Goal: Find specific page/section: Find specific page/section

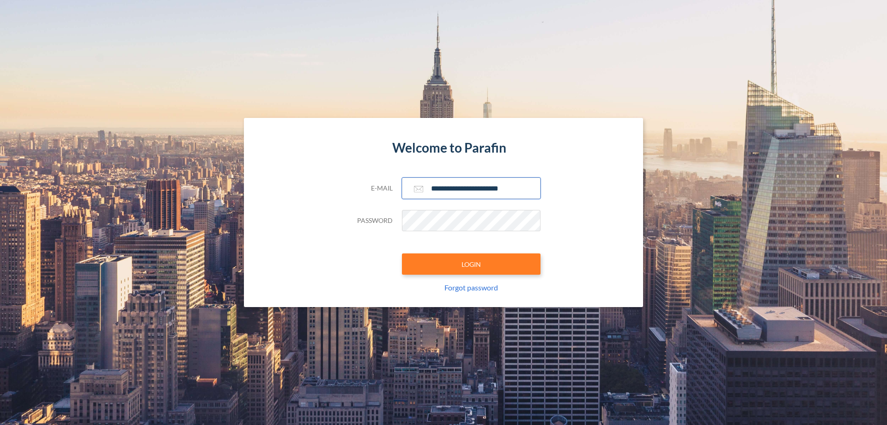
type input "**********"
click at [471, 264] on button "LOGIN" at bounding box center [471, 263] width 139 height 21
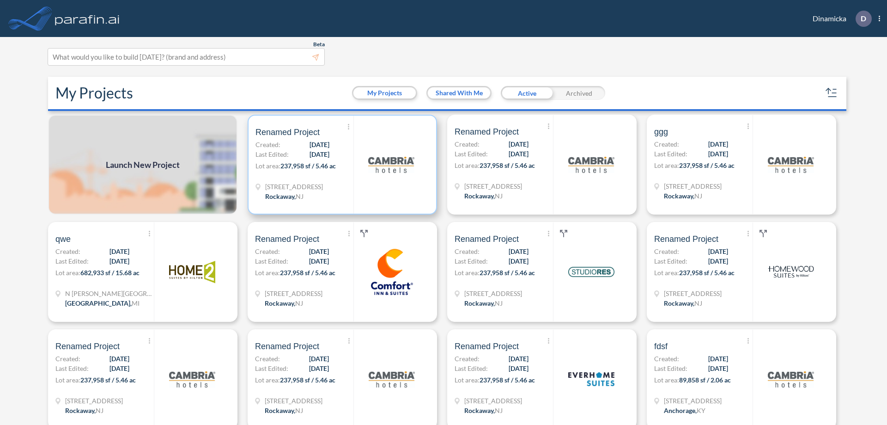
scroll to position [2, 0]
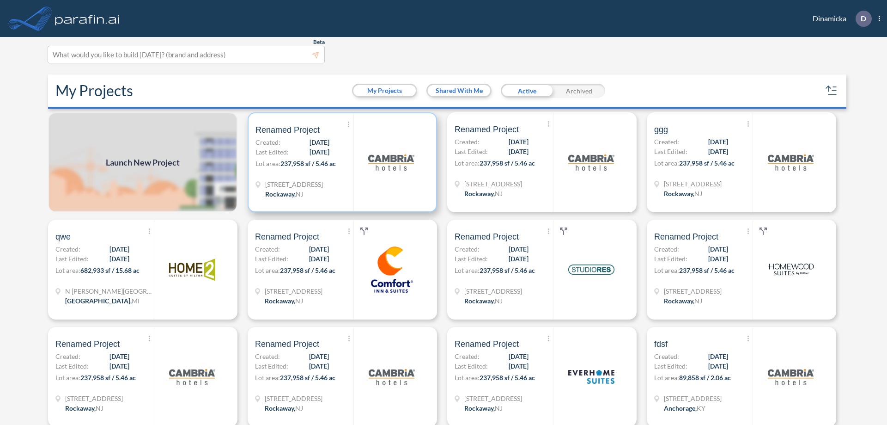
click at [341, 162] on p "Lot area: 237,958 sf / 5.46 ac" at bounding box center [305, 164] width 98 height 13
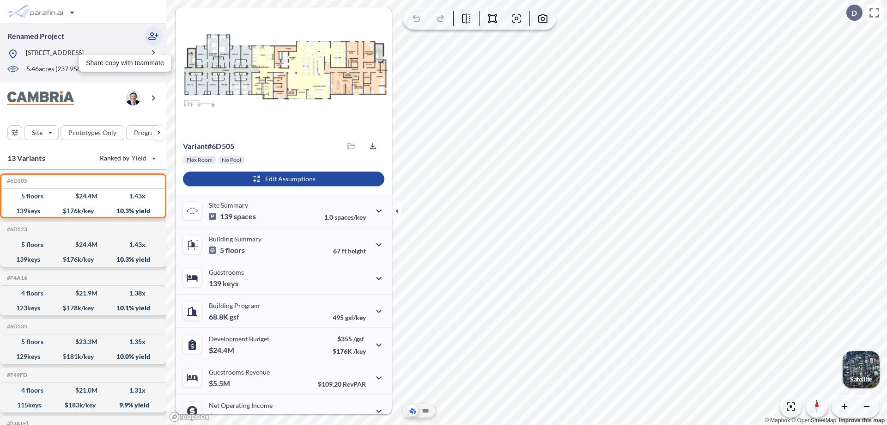
click at [153, 36] on icon "button" at bounding box center [153, 35] width 11 height 11
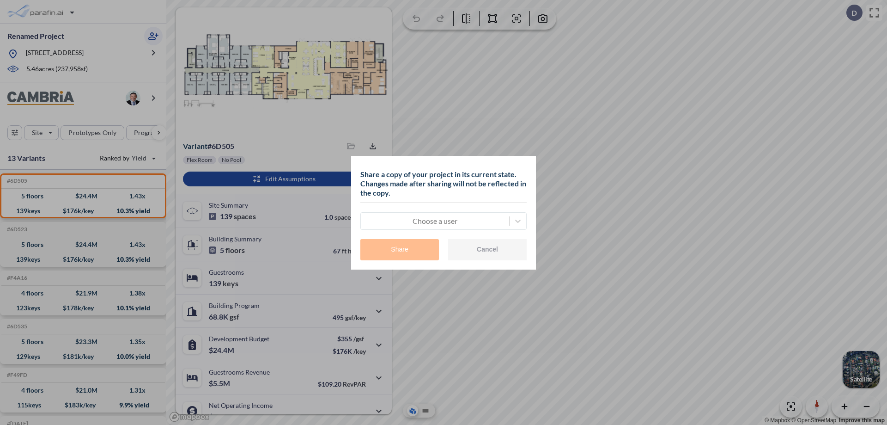
click at [435, 220] on div at bounding box center [434, 220] width 139 height 11
